Goal: Find specific page/section: Find specific page/section

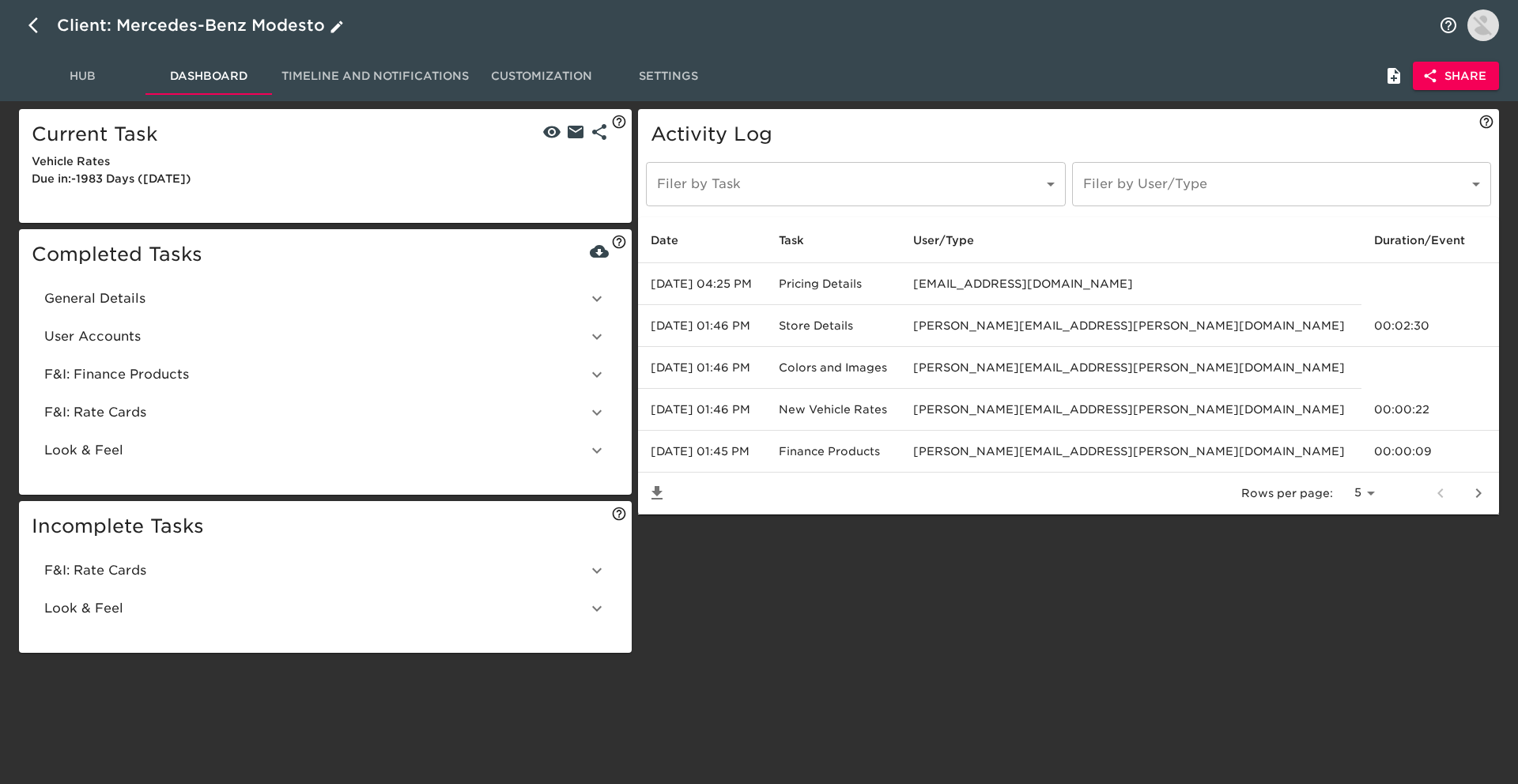
click at [41, 25] on icon "button" at bounding box center [38, 25] width 19 height 19
select select "10"
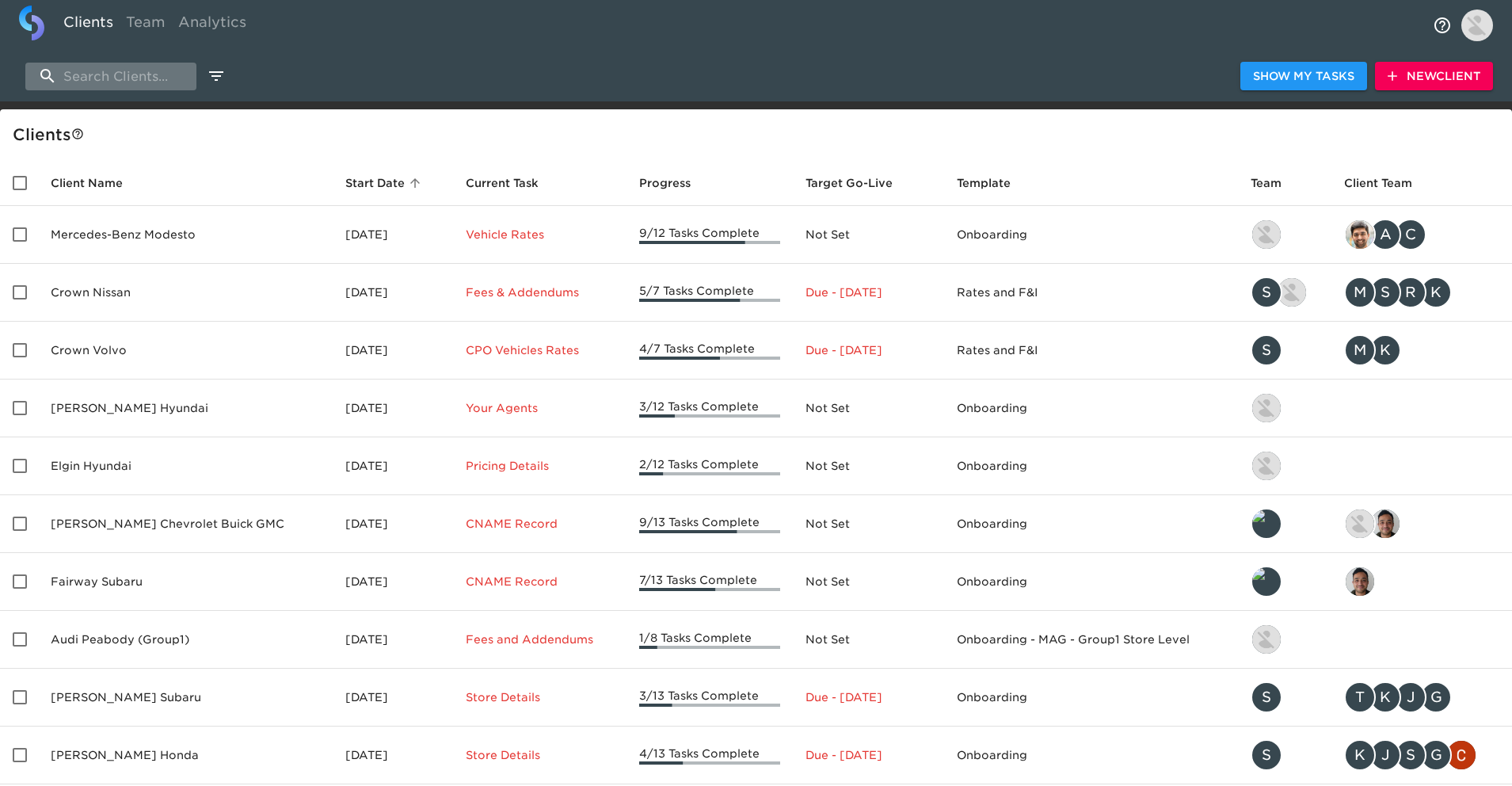
click at [136, 72] on input "search" at bounding box center [111, 76] width 171 height 27
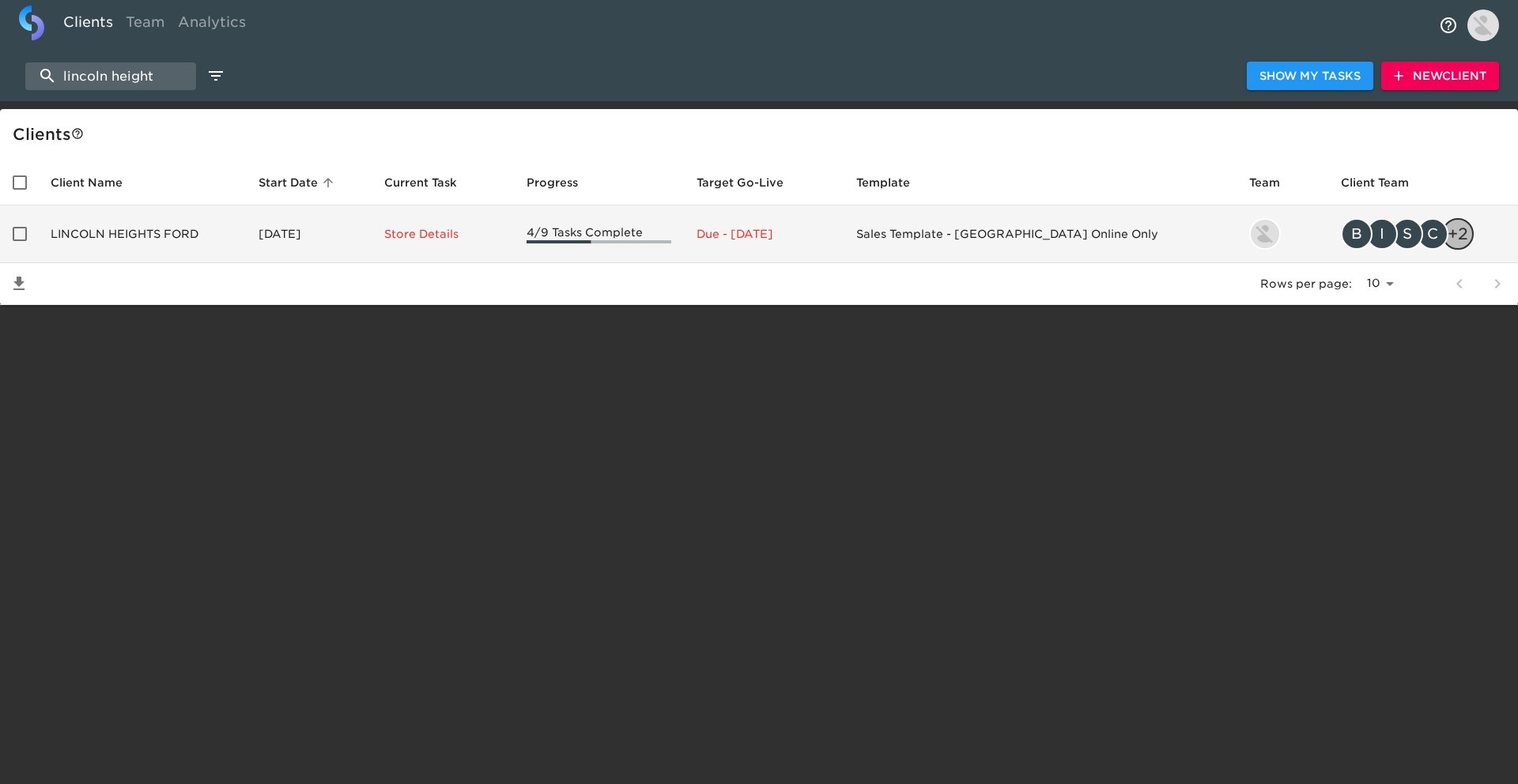
type input "lincoln height"
click at [157, 216] on td "LINCOLN HEIGHTS FORD" at bounding box center [142, 234] width 208 height 58
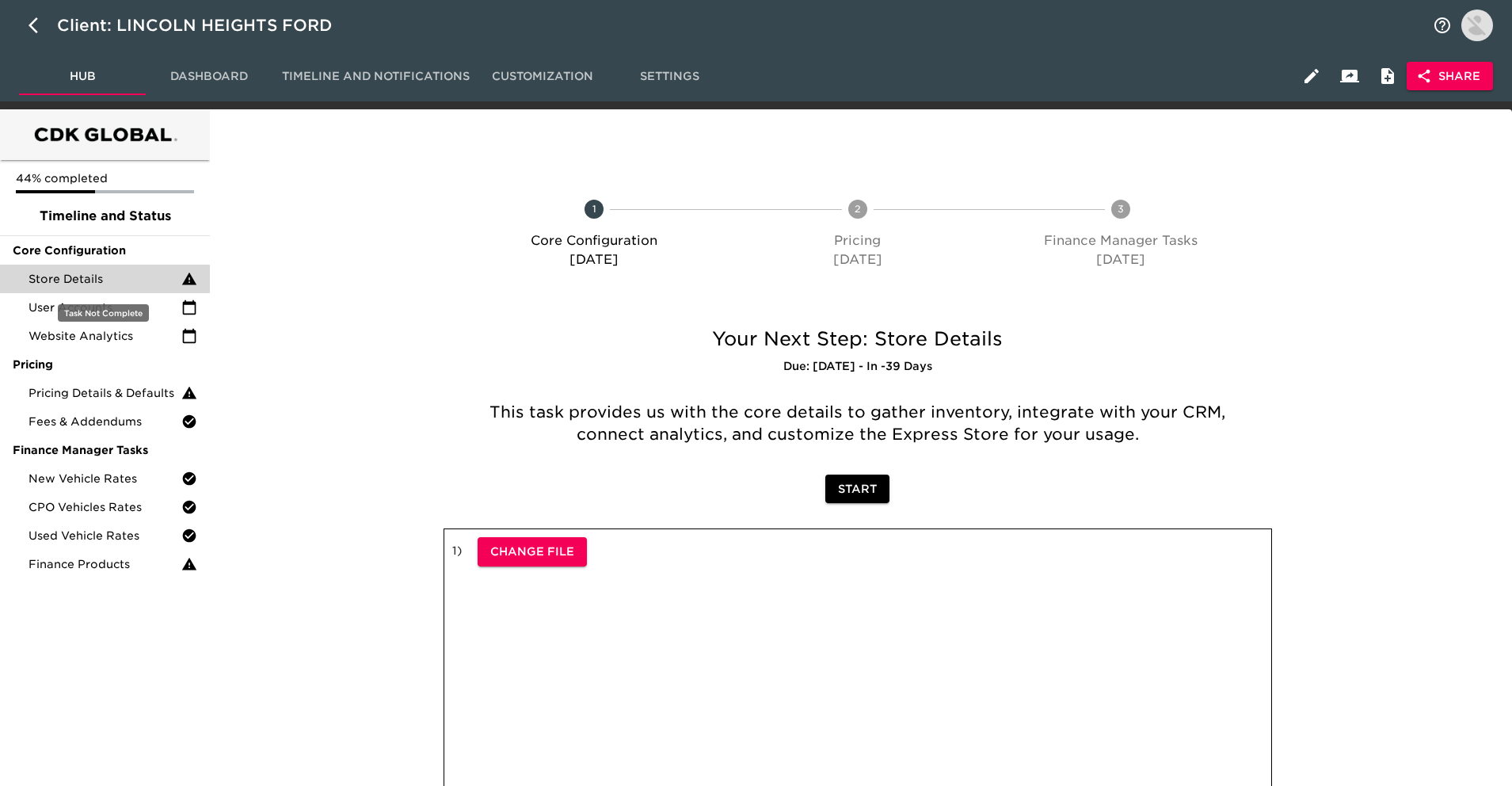
click at [148, 287] on div "Store Details" at bounding box center [105, 279] width 210 height 28
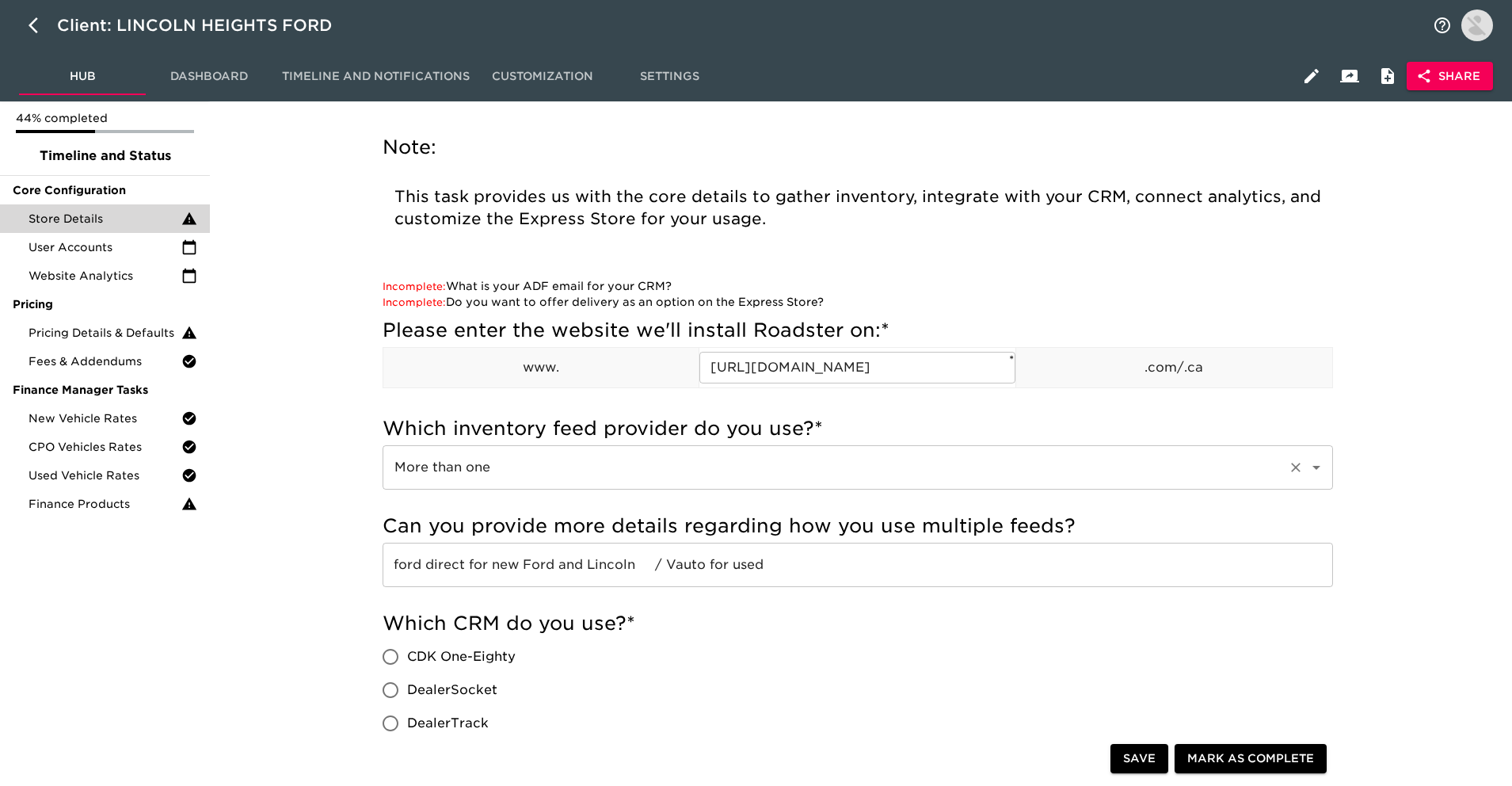
scroll to position [119, 0]
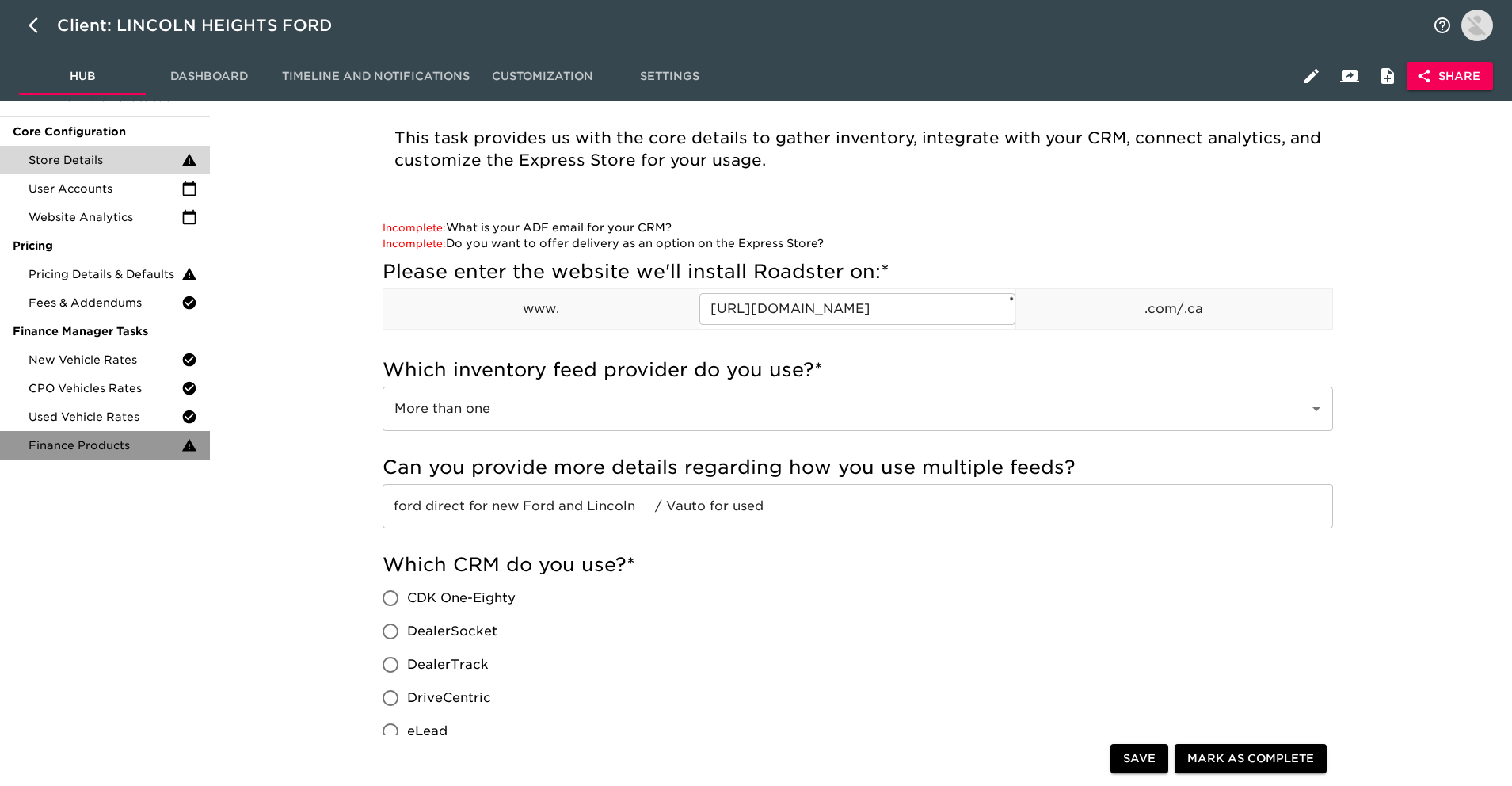
click at [118, 451] on span "Finance Products" at bounding box center [105, 445] width 153 height 16
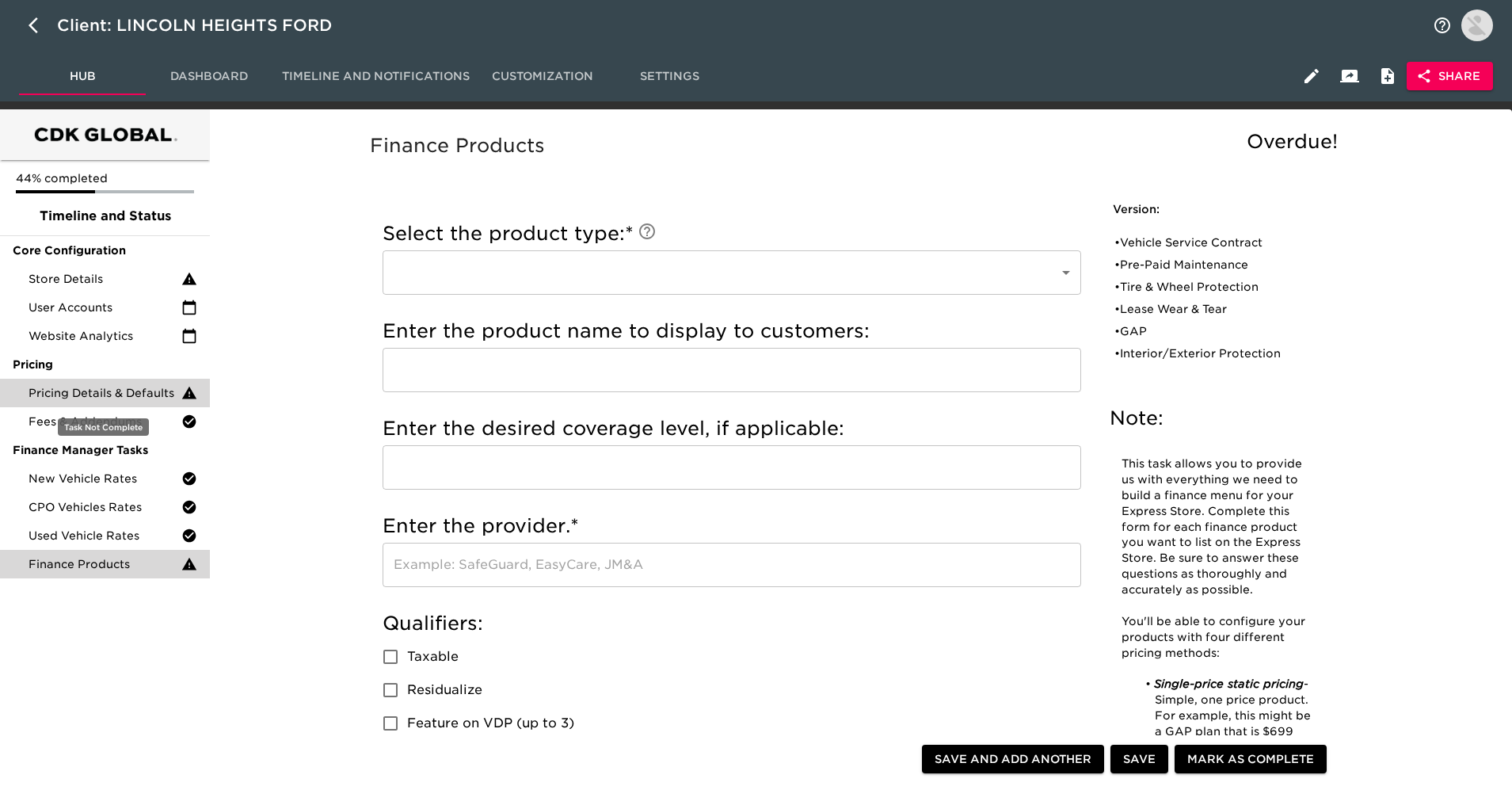
click at [152, 396] on span "Pricing Details & Defaults" at bounding box center [105, 393] width 153 height 16
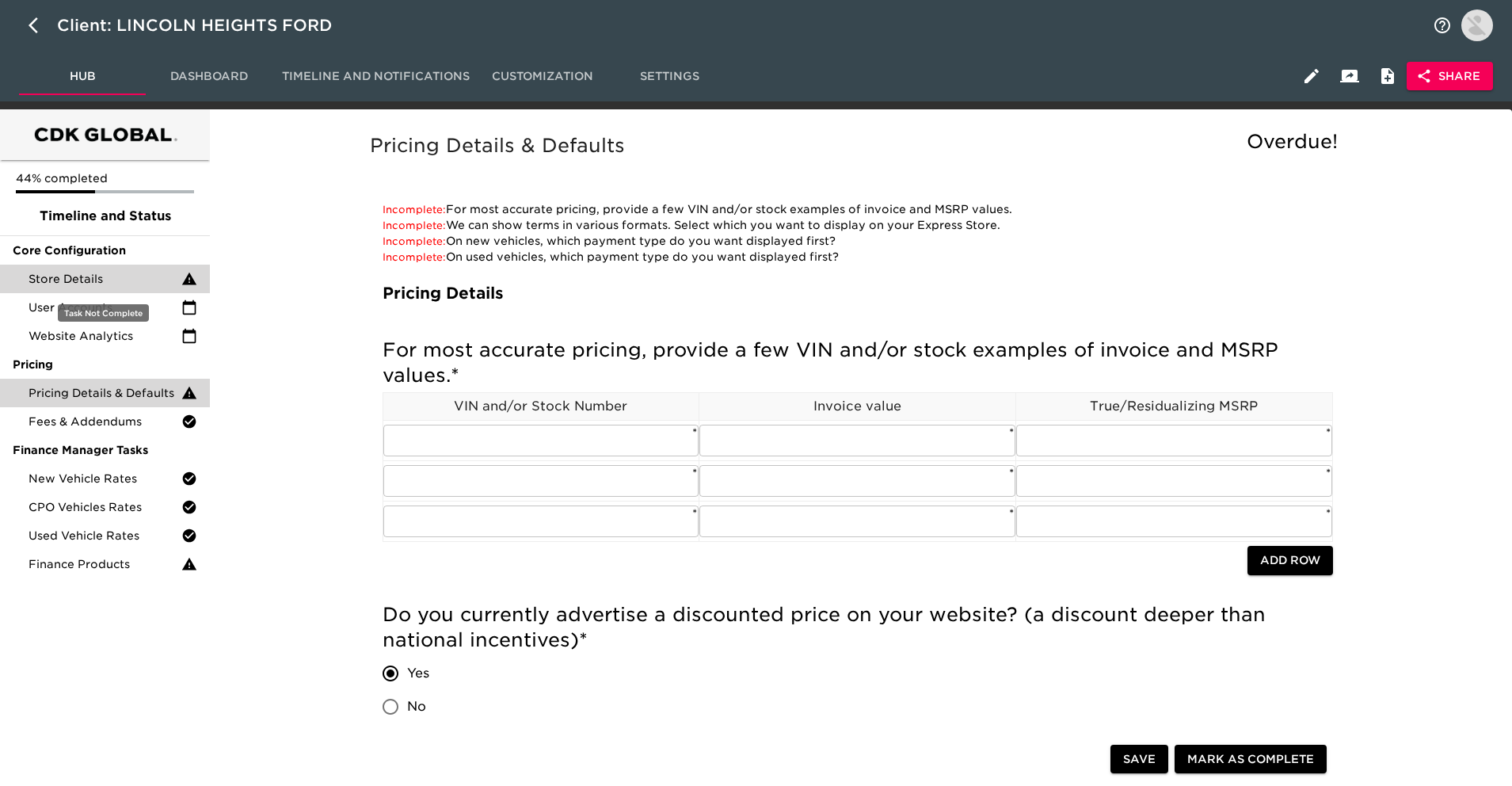
click at [147, 283] on span "Store Details" at bounding box center [105, 278] width 153 height 16
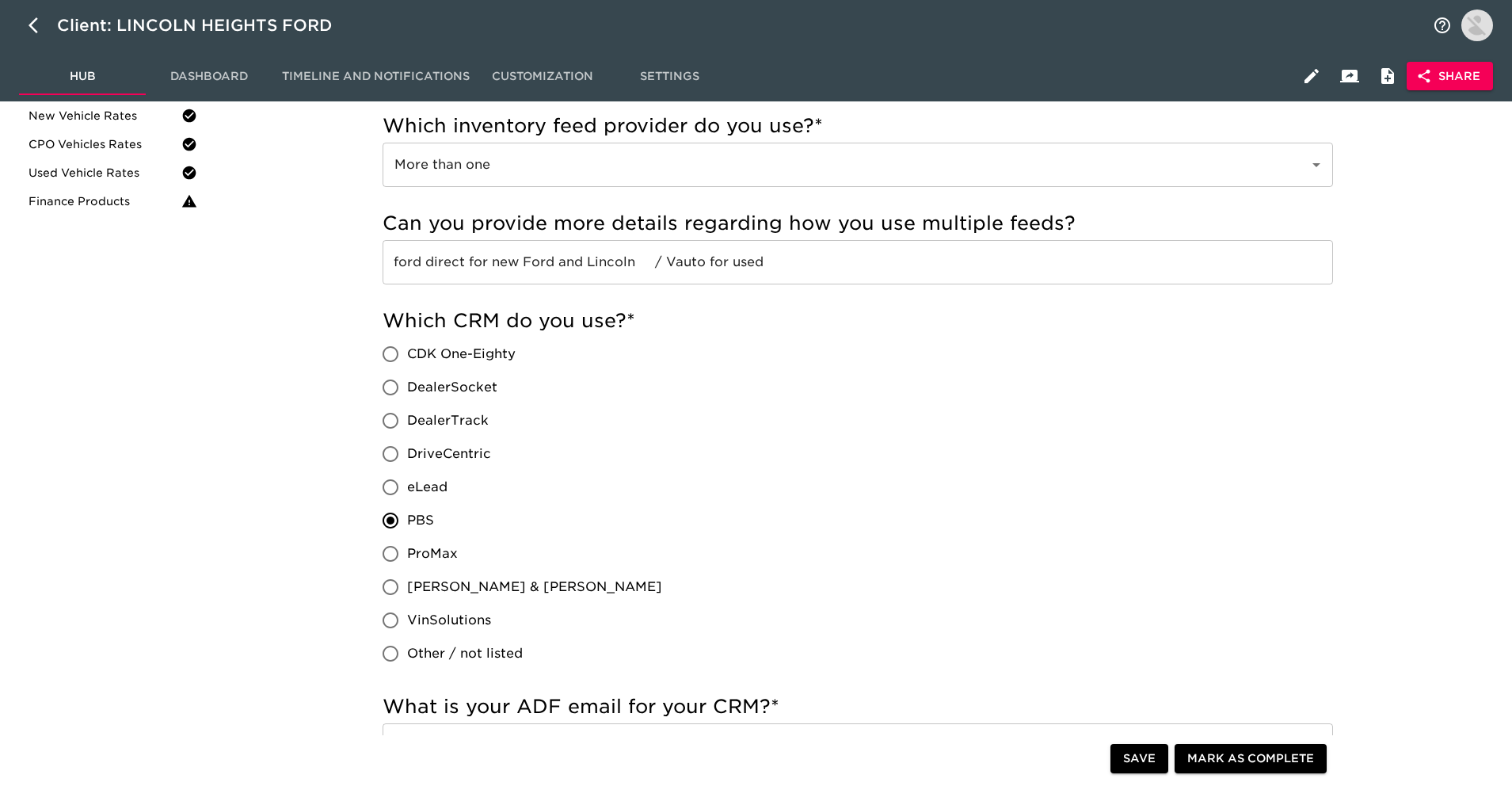
scroll to position [35, 0]
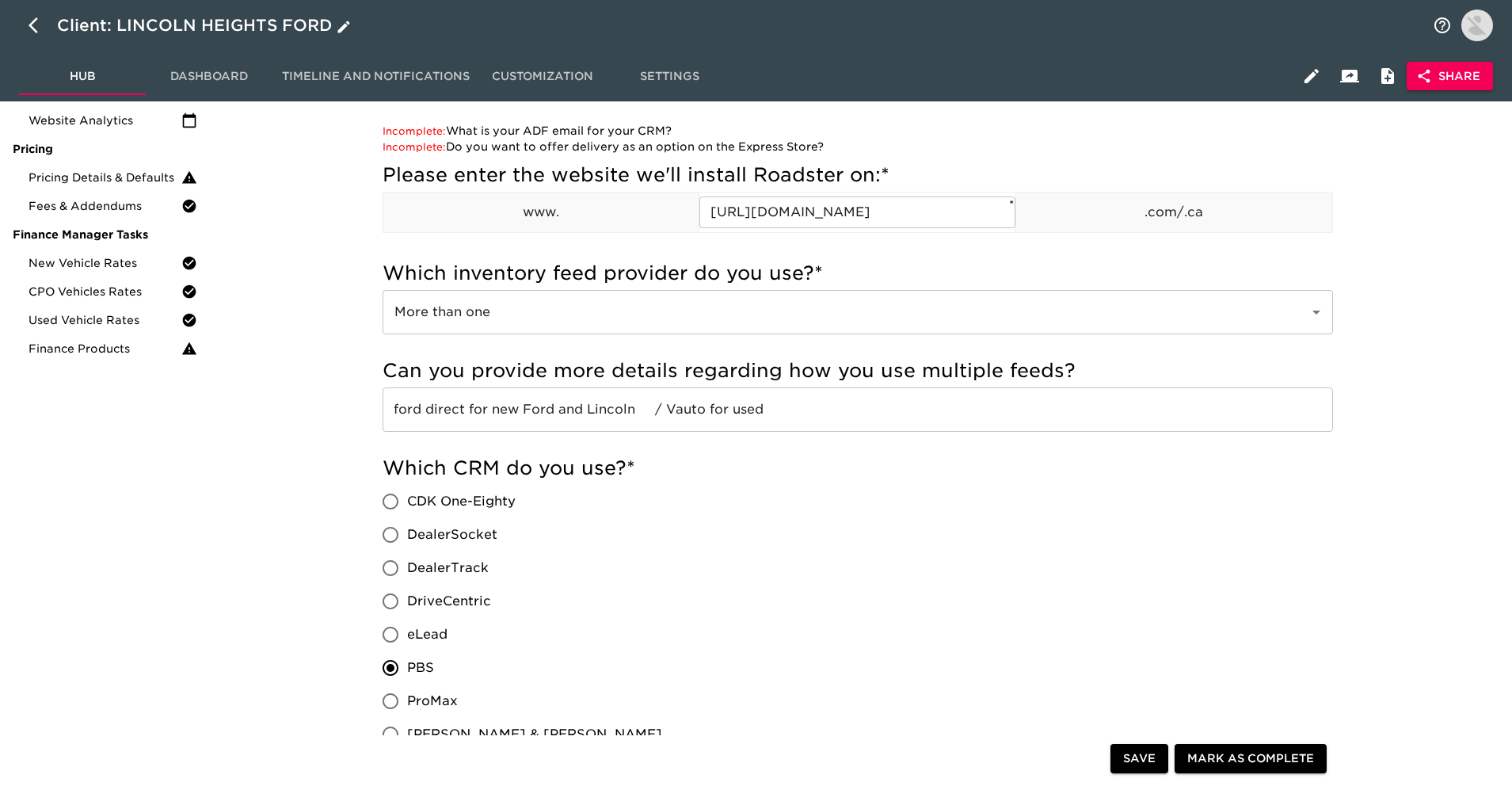
scroll to position [212, 0]
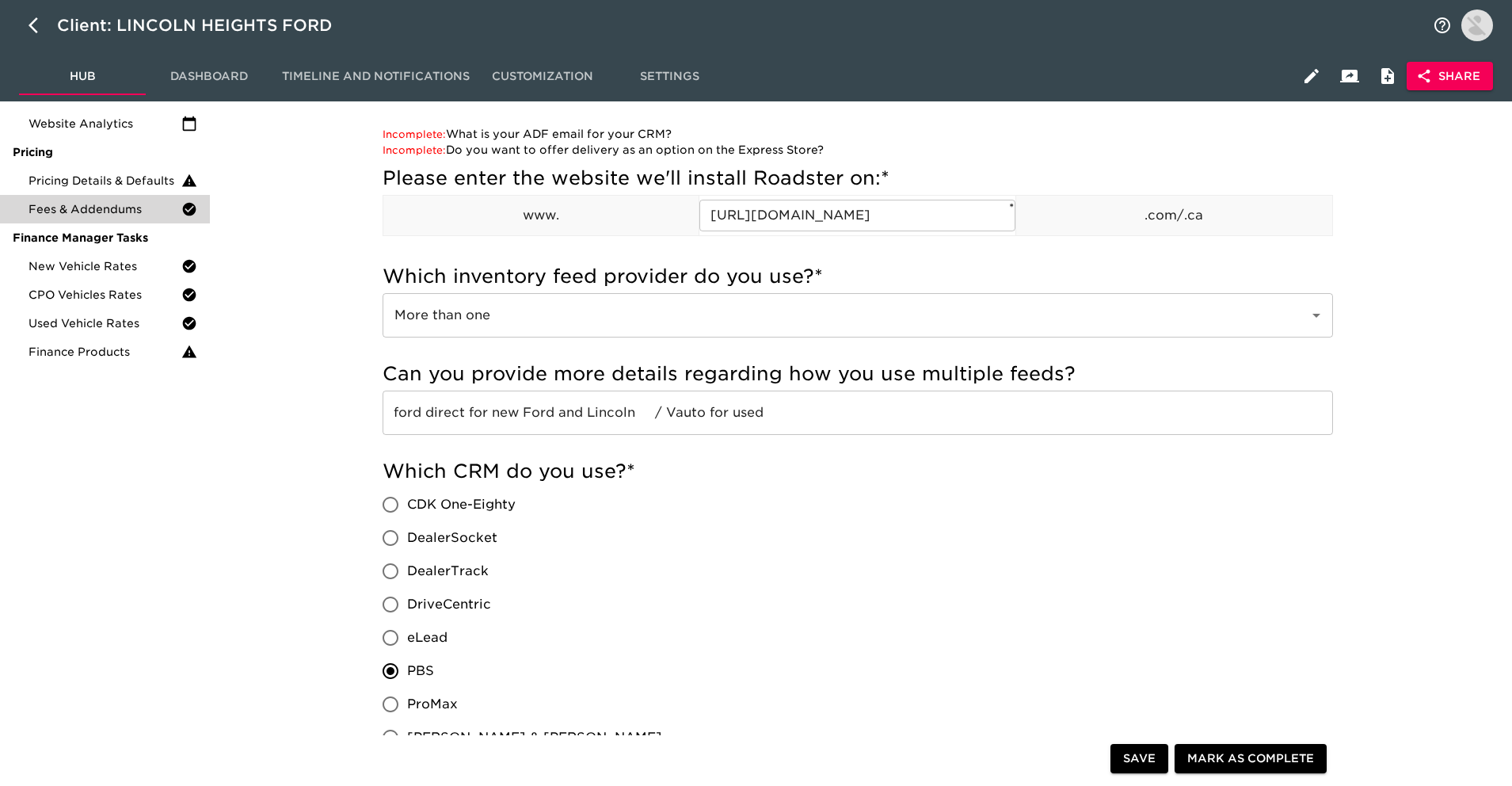
click at [192, 201] on icon at bounding box center [189, 209] width 16 height 16
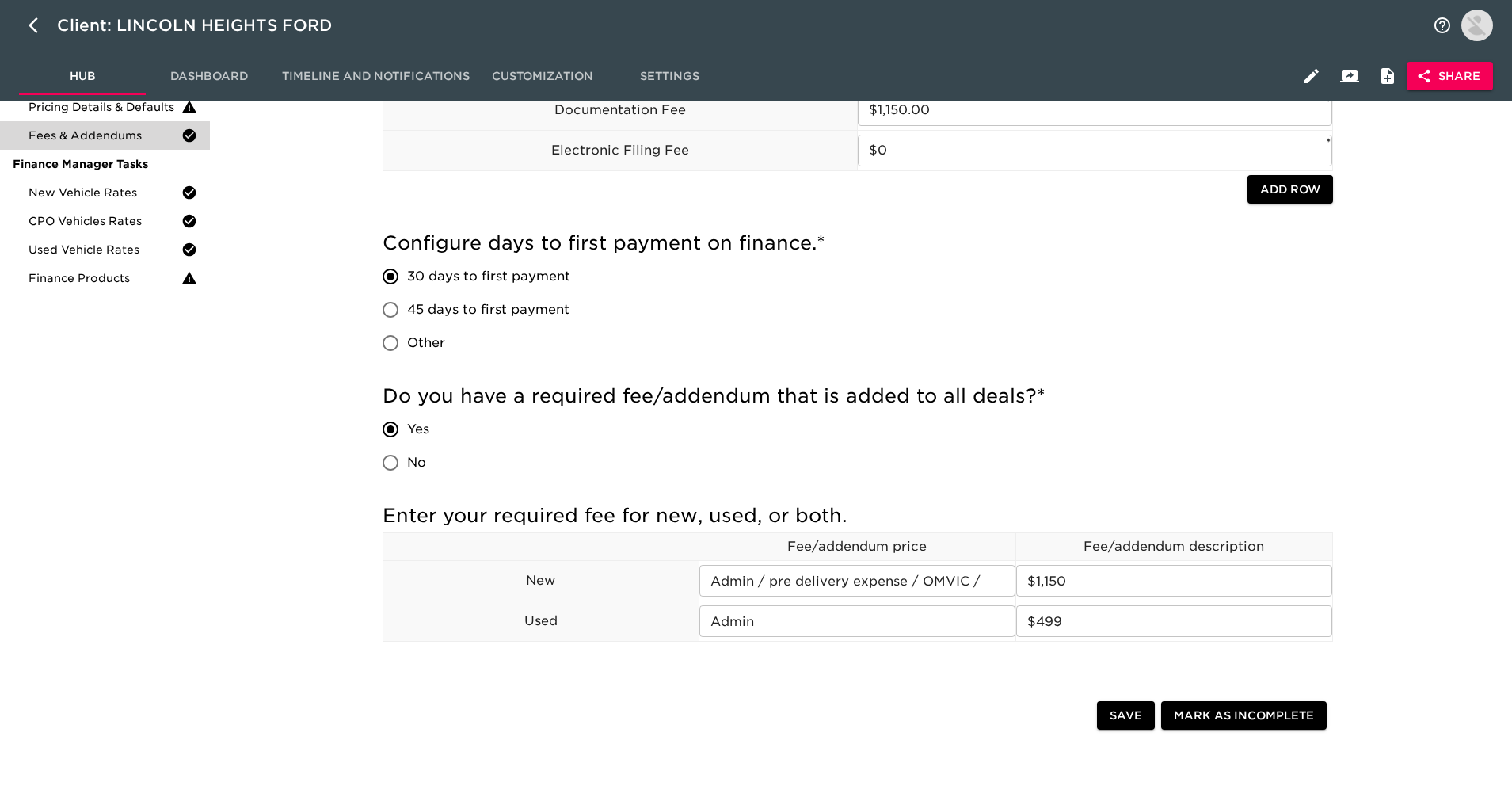
scroll to position [284, 0]
